Goal: Navigation & Orientation: Find specific page/section

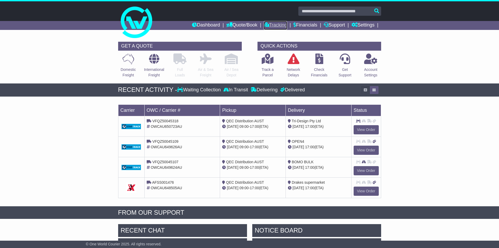
click at [270, 24] on link "Tracking" at bounding box center [275, 25] width 23 height 9
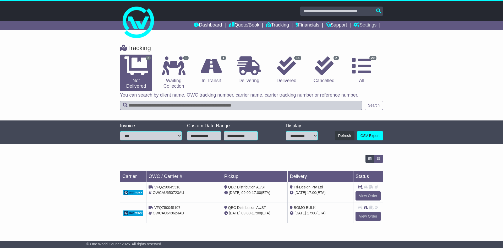
click at [376, 26] on link "Settings" at bounding box center [365, 25] width 23 height 9
click at [363, 31] on link "Settings" at bounding box center [374, 34] width 41 height 6
